Goal: Task Accomplishment & Management: Use online tool/utility

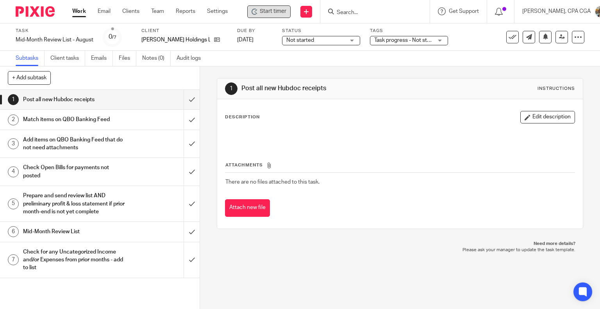
click at [264, 11] on span "Start timer" at bounding box center [273, 11] width 27 height 8
